Goal: Task Accomplishment & Management: Manage account settings

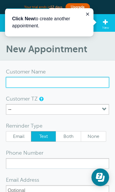
click at [29, 85] on input "x-no-autofill" at bounding box center [57, 82] width 103 height 11
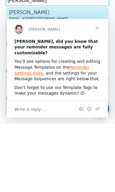
scroll to position [14, 0]
type input "marilyn Nelson"
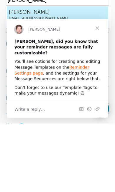
click at [80, 70] on link "Reminder Settings page" at bounding box center [51, 70] width 75 height 11
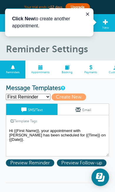
click at [42, 110] on link "SMS/Text" at bounding box center [31, 109] width 51 height 11
click at [30, 134] on textarea "Hi {{First Name}}, your appointment with Marilyn Nelson has been scheduled for …" at bounding box center [57, 141] width 103 height 29
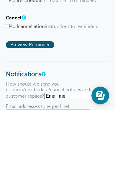
scroll to position [409, 0]
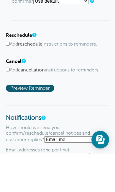
type textarea "Hi {{First Name}}, your appointment with Marilyn Nelson has Marilyn been schedu…"
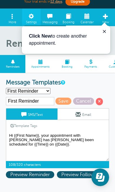
scroll to position [0, 0]
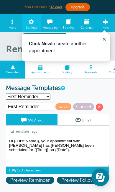
click at [40, 71] on span "Appointments" at bounding box center [40, 73] width 24 height 4
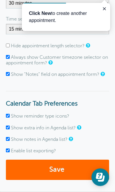
scroll to position [149, 0]
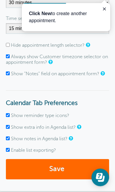
click at [64, 108] on form "General Preferences Use 24-hour clock? Form Preferences Default appointment len…" at bounding box center [57, 61] width 103 height 250
click at [47, 16] on b "Click New" at bounding box center [40, 13] width 22 height 5
click at [41, 17] on p "Click New to create another appointment." at bounding box center [66, 17] width 74 height 14
click at [81, 16] on p "Click New to create another appointment." at bounding box center [66, 17] width 74 height 14
click at [41, 15] on b "Click New" at bounding box center [40, 13] width 22 height 5
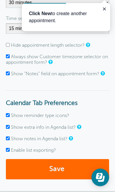
click at [100, 20] on p "Click New to create another appointment." at bounding box center [66, 17] width 74 height 14
click at [103, 12] on p "Click New to create another appointment." at bounding box center [66, 17] width 74 height 14
click at [107, 8] on button "Close guide" at bounding box center [104, 8] width 7 height 7
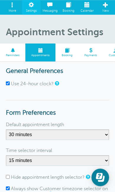
scroll to position [0, 0]
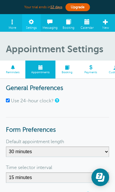
click at [89, 26] on span "Calendar" at bounding box center [86, 28] width 13 height 4
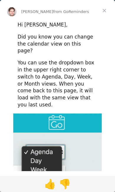
click at [106, 14] on span "Close" at bounding box center [103, 10] width 21 height 21
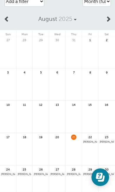
scroll to position [42, 0]
click at [106, 141] on span "12 Marilyn Nelson | Daily" at bounding box center [106, 141] width 14 height 3
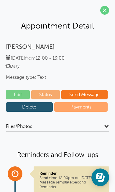
click at [19, 94] on link "Edit" at bounding box center [18, 94] width 24 height 9
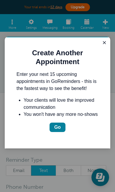
click at [102, 44] on icon "Close guide" at bounding box center [104, 42] width 5 height 5
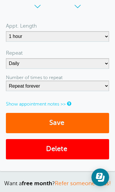
scroll to position [468, 0]
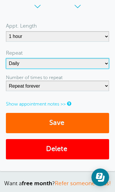
click at [90, 62] on select "No Daily Weekly Every 2 weeks Every 3 weeks Every 4 weeks Monthly Every 5 weeks…" at bounding box center [57, 63] width 103 height 11
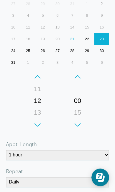
scroll to position [350, 0]
